Goal: Find contact information: Find contact information

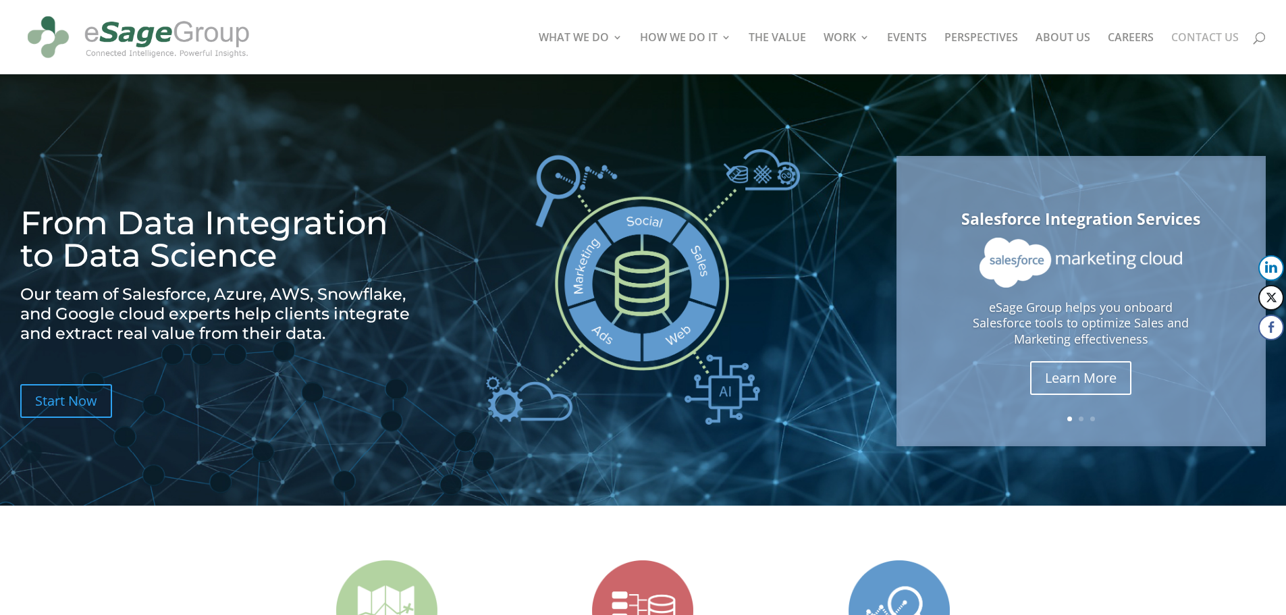
click at [1197, 40] on link "CONTACT US" at bounding box center [1204, 53] width 67 height 42
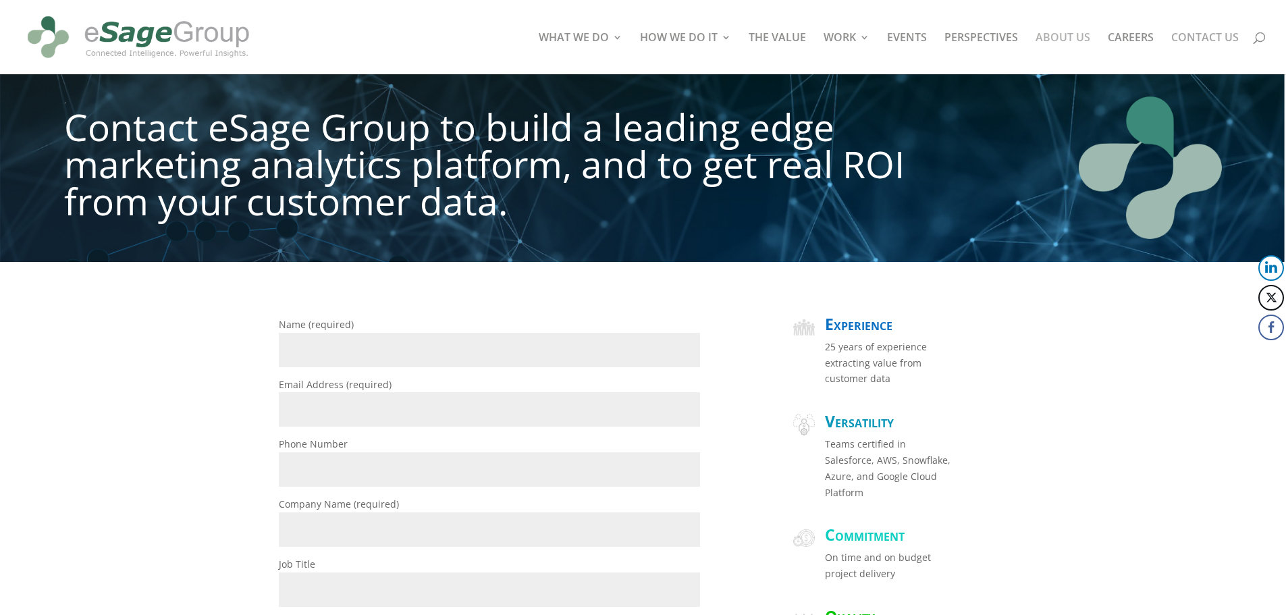
click at [1070, 34] on link "ABOUT US" at bounding box center [1062, 53] width 55 height 42
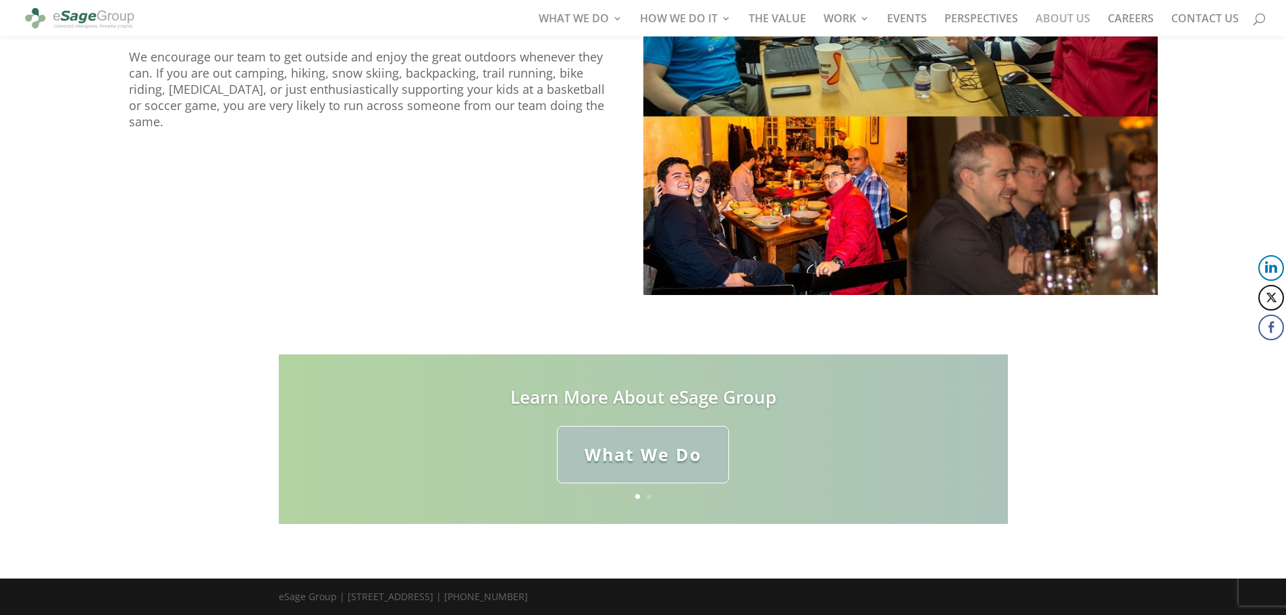
scroll to position [1444, 0]
